Goal: Information Seeking & Learning: Learn about a topic

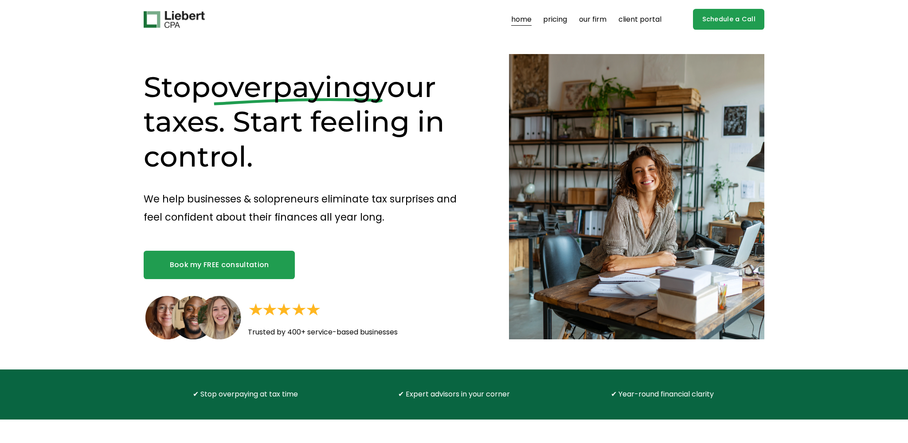
click at [557, 19] on link "pricing" at bounding box center [555, 19] width 24 height 14
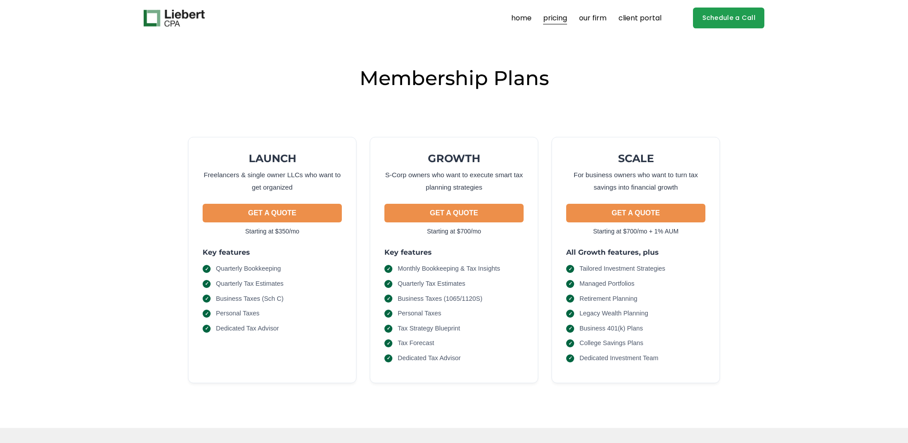
scroll to position [1, 0]
click at [595, 18] on link "our firm" at bounding box center [592, 19] width 27 height 14
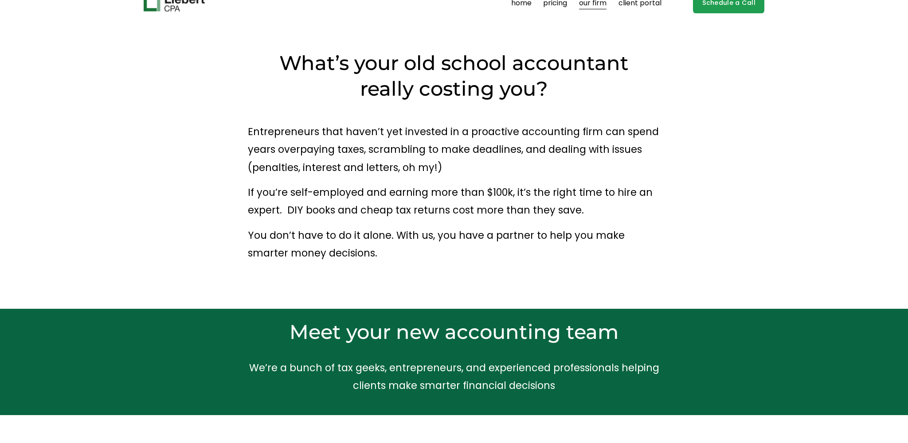
scroll to position [10, 0]
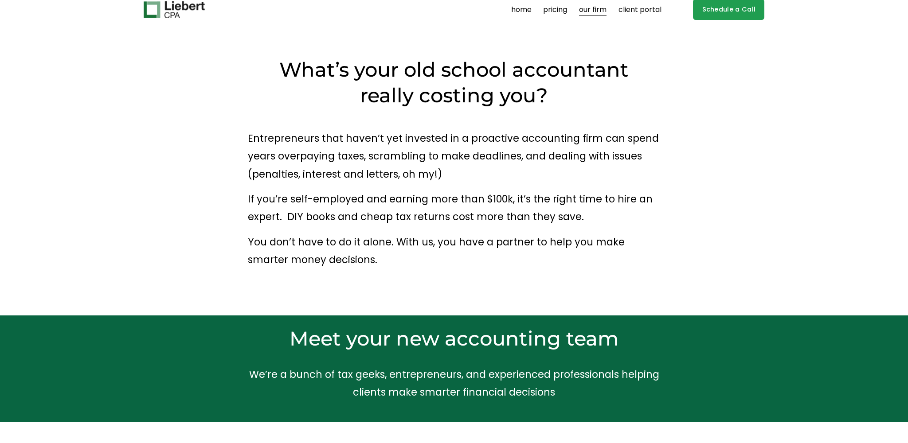
click at [559, 9] on link "pricing" at bounding box center [555, 10] width 24 height 14
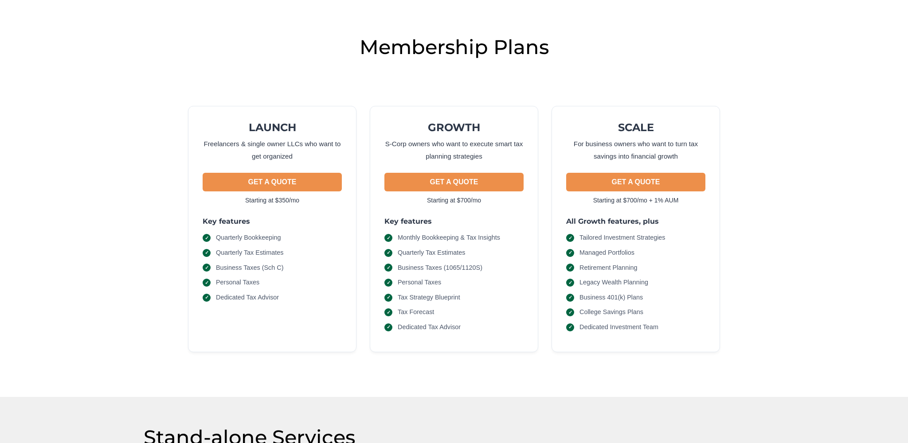
scroll to position [25, 0]
